Goal: Task Accomplishment & Management: Use online tool/utility

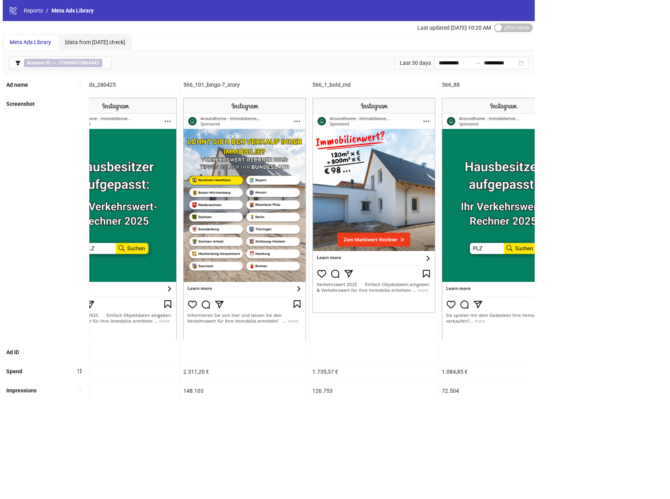
scroll to position [0, 555]
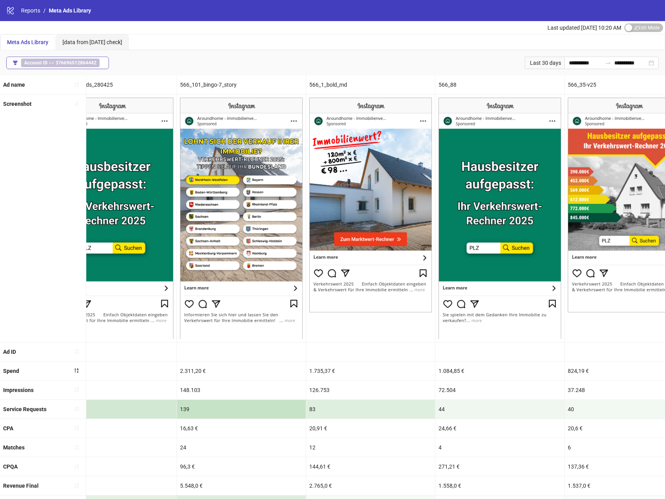
click at [87, 65] on b "376696512864442" at bounding box center [75, 62] width 41 height 5
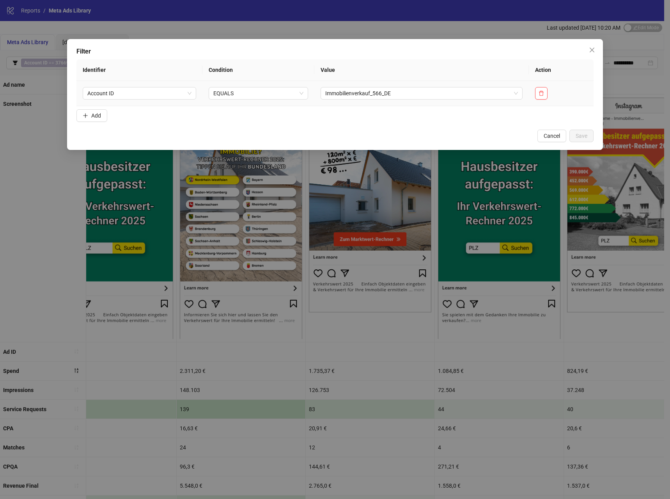
click at [411, 100] on td "Immobilienverkauf_566_DE" at bounding box center [422, 93] width 215 height 25
click at [405, 92] on span "Immobilienverkauf_566_DE" at bounding box center [421, 93] width 193 height 12
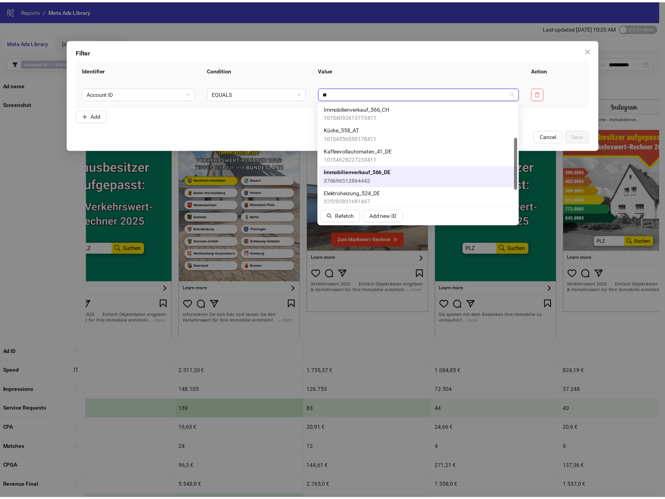
scroll to position [0, 0]
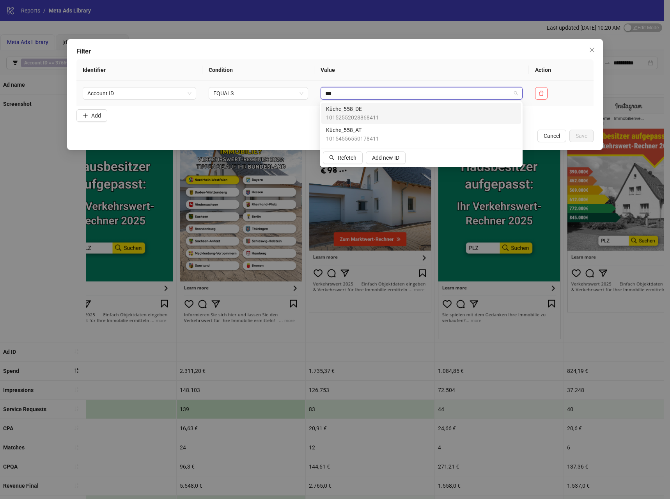
type input "****"
click at [398, 107] on div "Küche_558_DE 10152552028868411" at bounding box center [421, 113] width 190 height 17
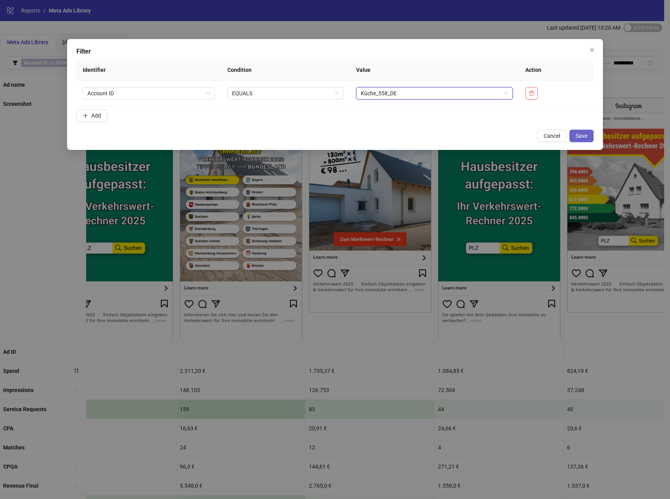
click at [443, 133] on span "Save" at bounding box center [582, 136] width 12 height 6
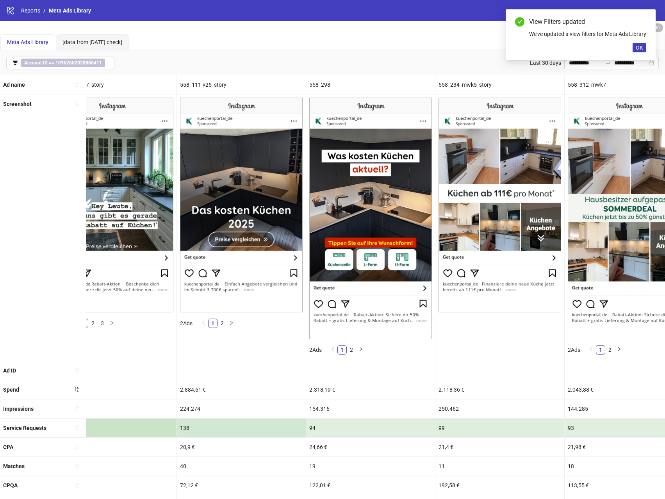
click at [289, 37] on div "Meta Ads Library [data from [DATE] check]" at bounding box center [332, 42] width 664 height 16
click at [443, 51] on span "OK" at bounding box center [638, 47] width 7 height 6
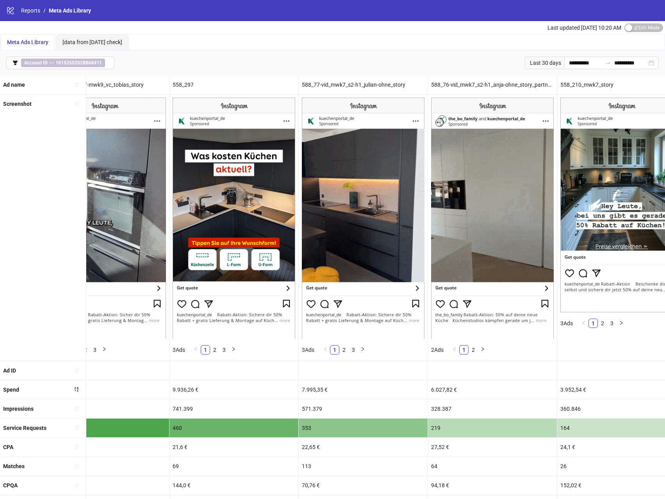
scroll to position [0, 46]
